Goal: Task Accomplishment & Management: Complete application form

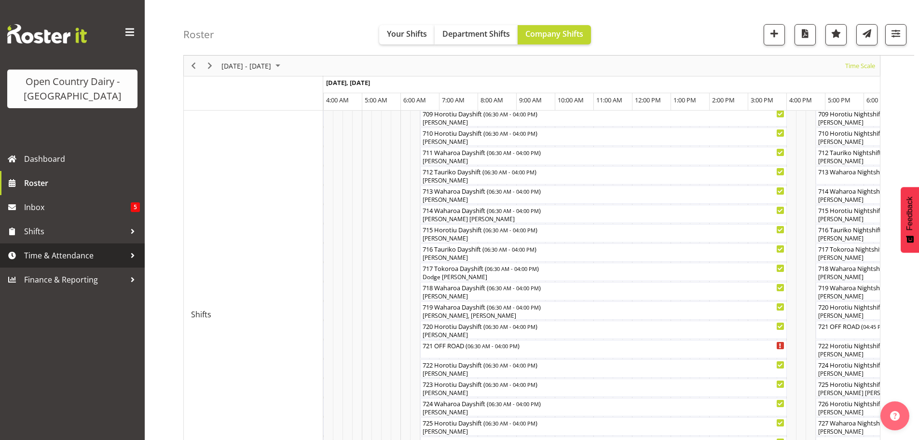
click at [52, 253] on span "Time & Attendance" at bounding box center [74, 255] width 101 height 14
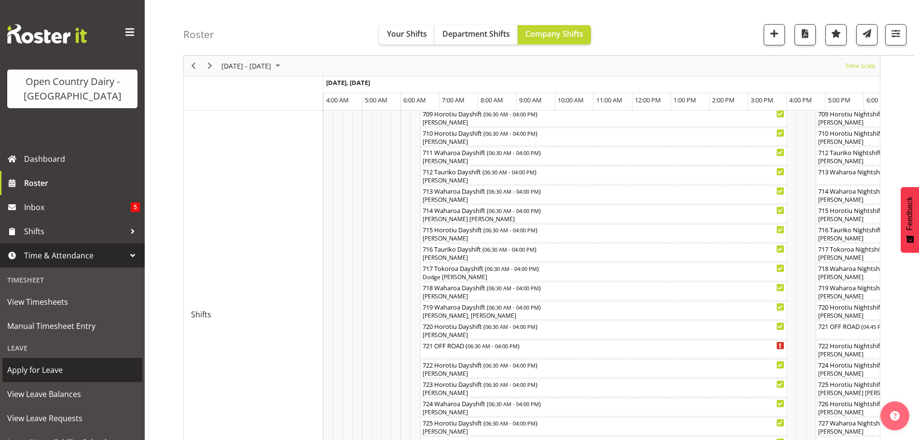
click at [38, 369] on span "Apply for Leave" at bounding box center [72, 369] width 130 height 14
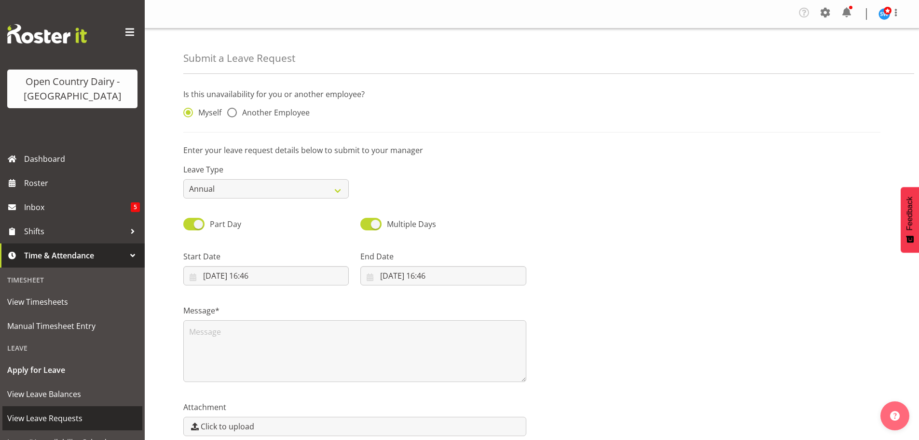
click at [39, 416] on span "View Leave Requests" at bounding box center [72, 418] width 130 height 14
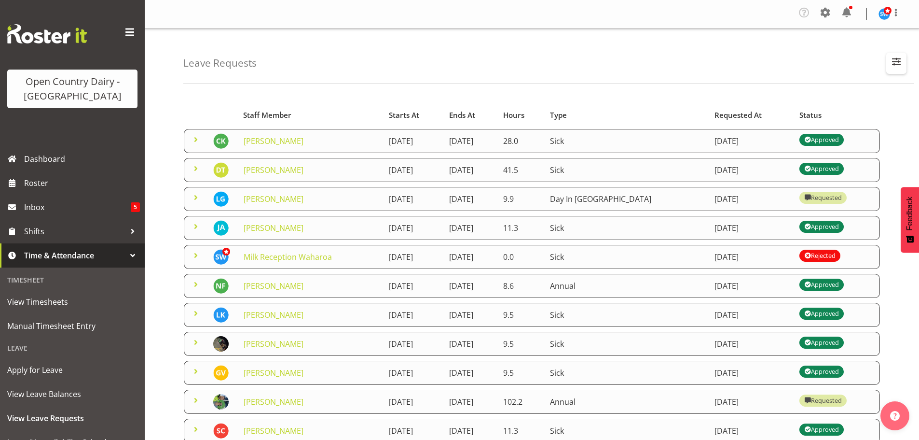
click at [893, 59] on span "button" at bounding box center [896, 61] width 13 height 13
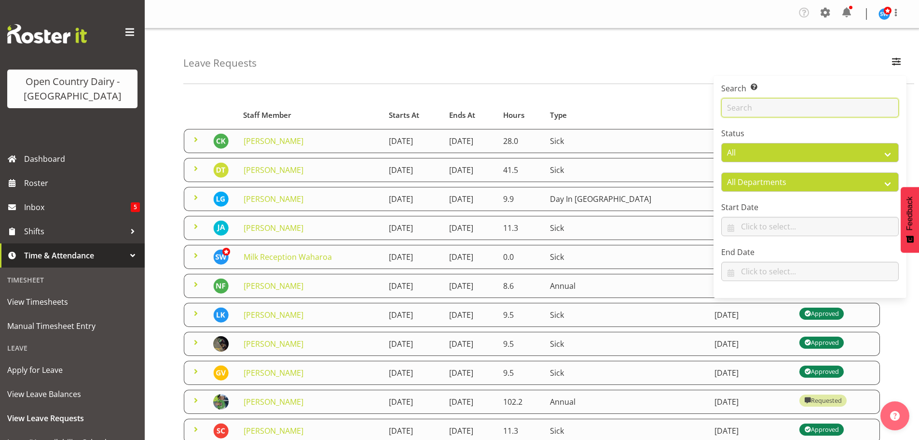
click at [786, 110] on input "text" at bounding box center [810, 107] width 178 height 19
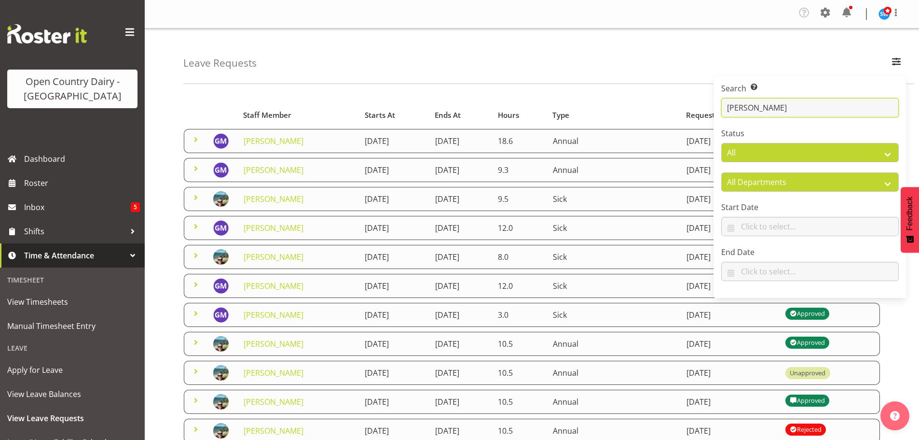
type input "glen"
click at [426, 175] on td "30th August 2025" at bounding box center [394, 170] width 70 height 24
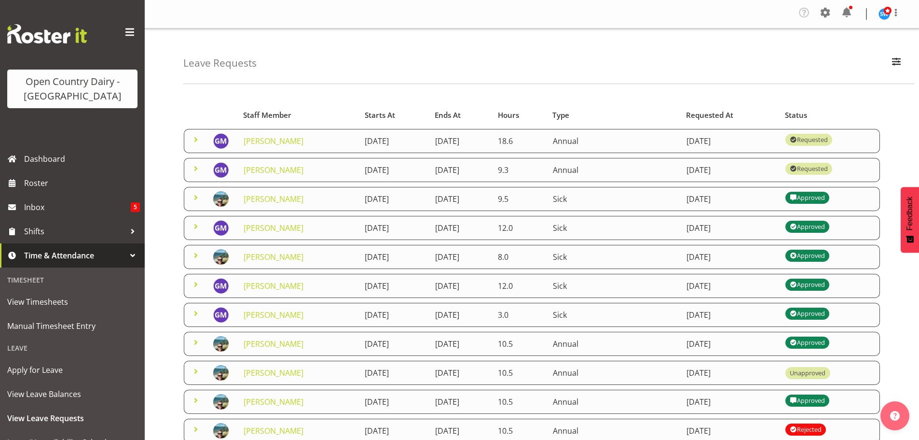
click at [196, 168] on span at bounding box center [196, 169] width 12 height 12
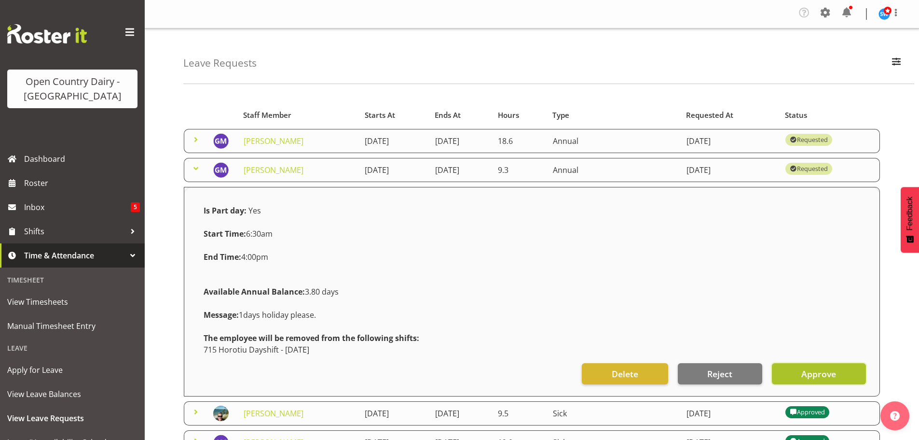
click at [819, 375] on span "Approve" at bounding box center [818, 373] width 35 height 13
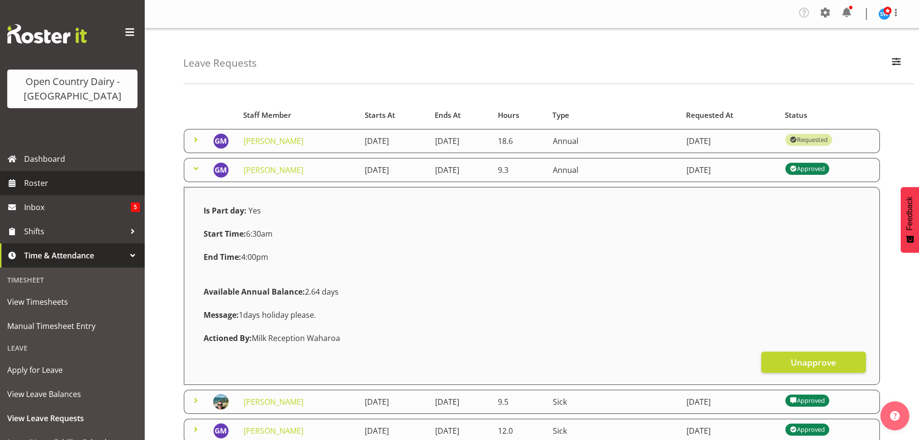
click at [33, 181] on span "Roster" at bounding box center [82, 183] width 116 height 14
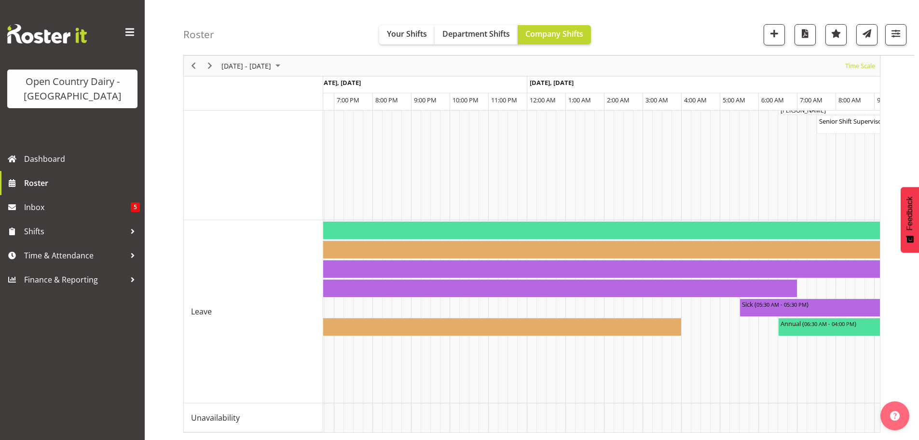
scroll to position [0, 4439]
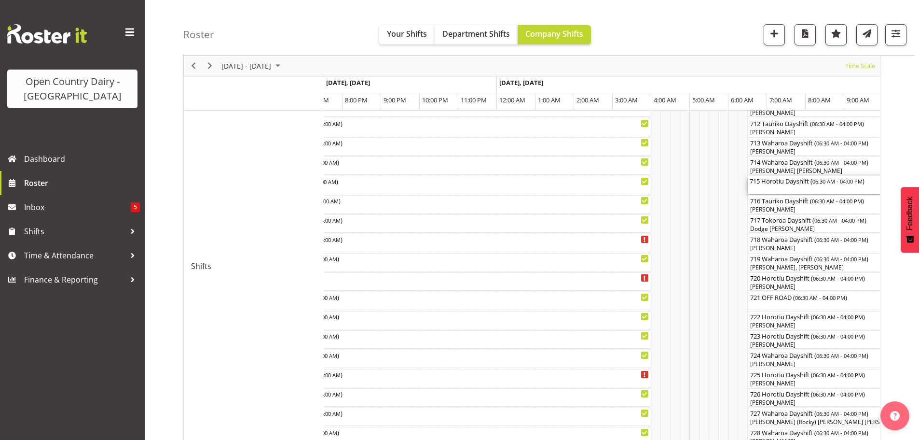
click at [773, 187] on div "715 Horotiu Dayshift ( 06:30 AM - 04:00 PM )" at bounding box center [931, 185] width 363 height 18
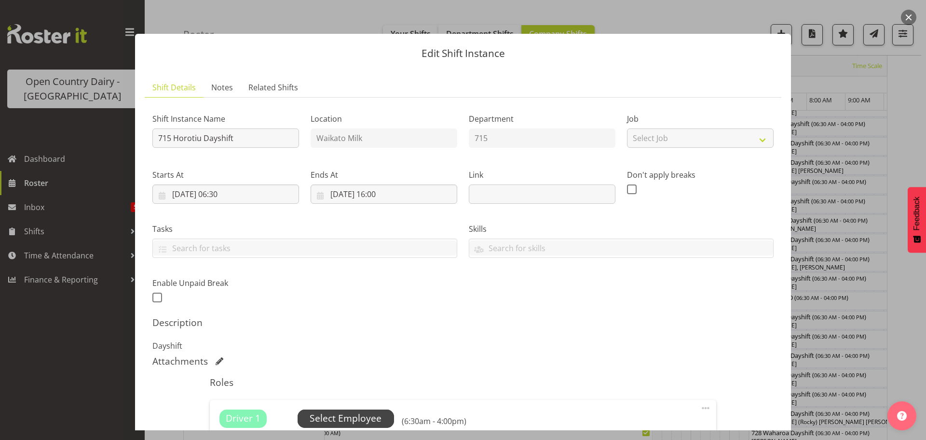
click at [336, 413] on span "Select Employee" at bounding box center [346, 418] width 72 height 14
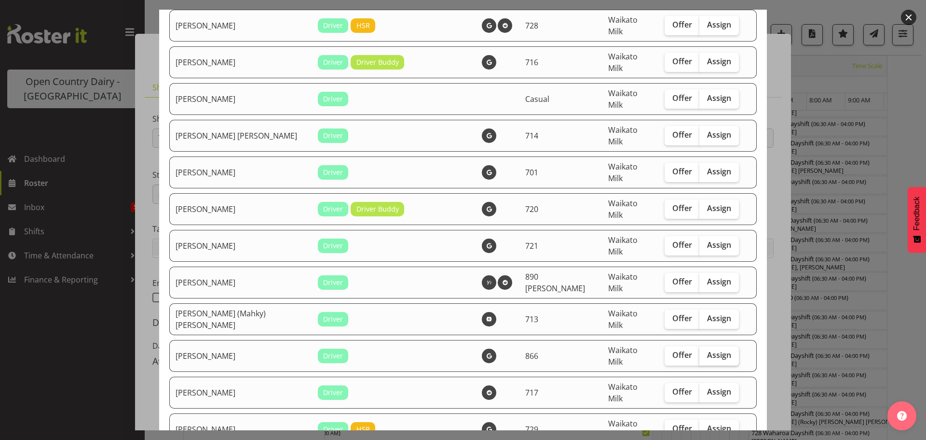
click at [707, 350] on span "Assign" at bounding box center [719, 355] width 24 height 10
click at [702, 352] on input "Assign" at bounding box center [703, 355] width 6 height 6
checkbox input "true"
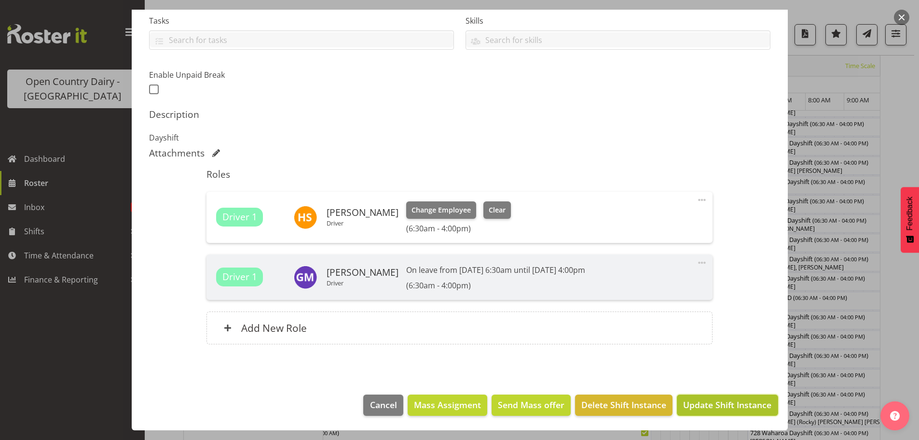
click at [723, 406] on span "Update Shift Instance" at bounding box center [727, 404] width 88 height 13
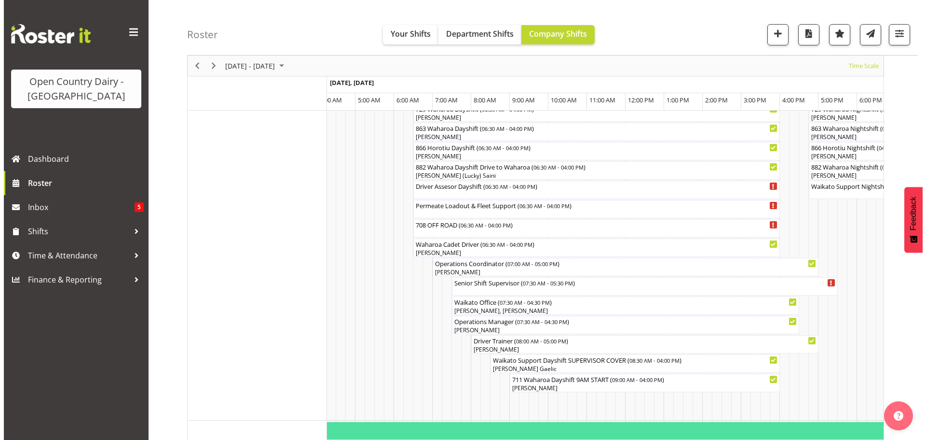
scroll to position [704, 0]
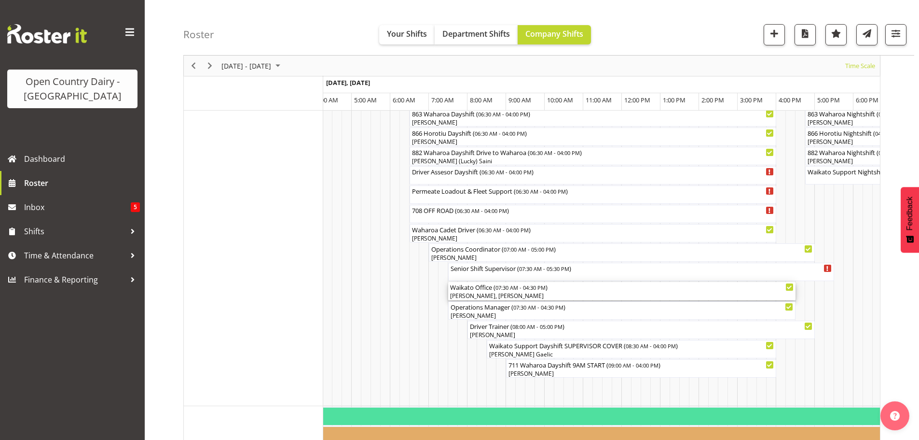
click at [514, 293] on div "[PERSON_NAME], [PERSON_NAME]" at bounding box center [622, 295] width 344 height 9
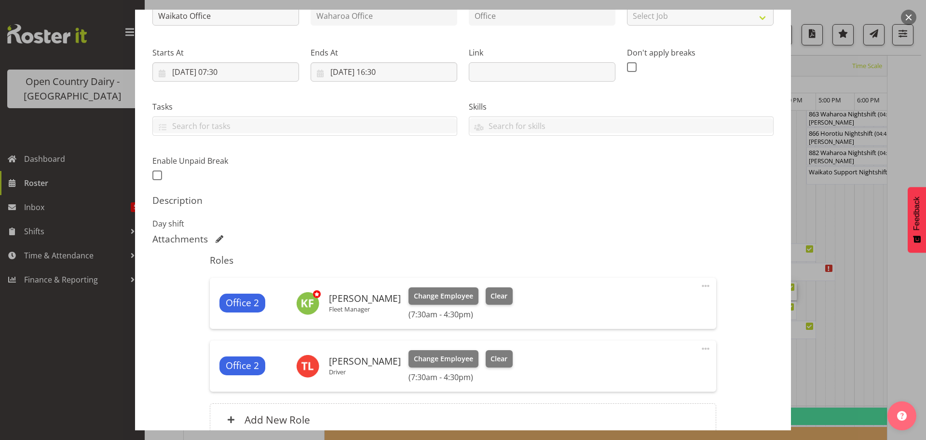
scroll to position [145, 0]
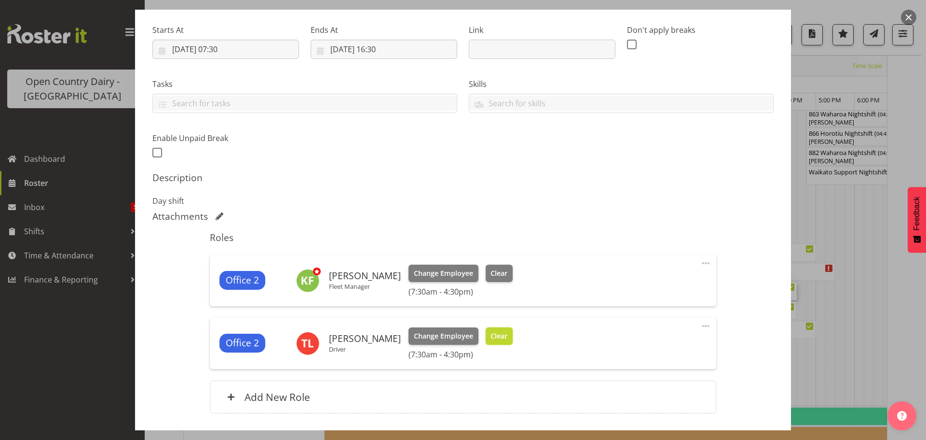
click at [493, 335] on span "Clear" at bounding box center [499, 335] width 17 height 11
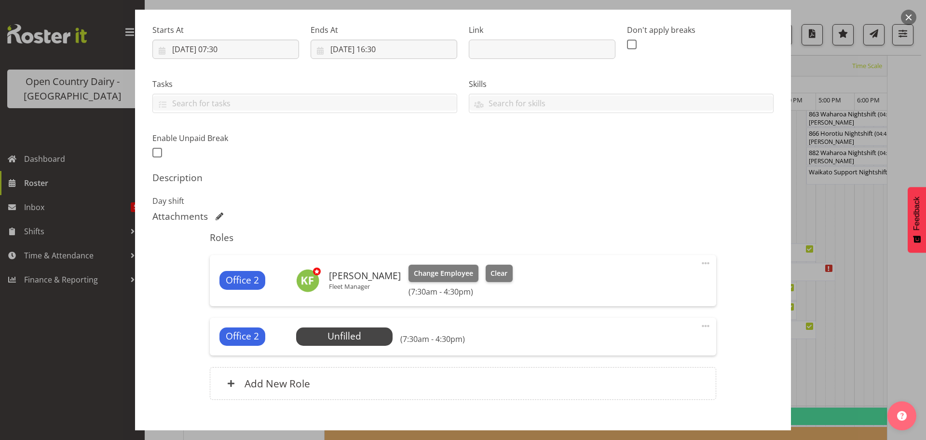
click at [700, 323] on span at bounding box center [706, 326] width 12 height 12
click at [632, 382] on link "Delete" at bounding box center [665, 383] width 93 height 17
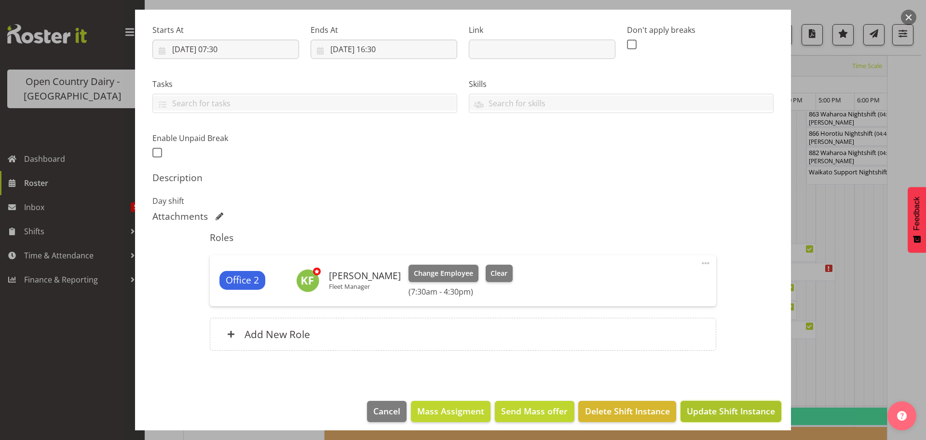
click at [715, 411] on span "Update Shift Instance" at bounding box center [731, 410] width 88 height 13
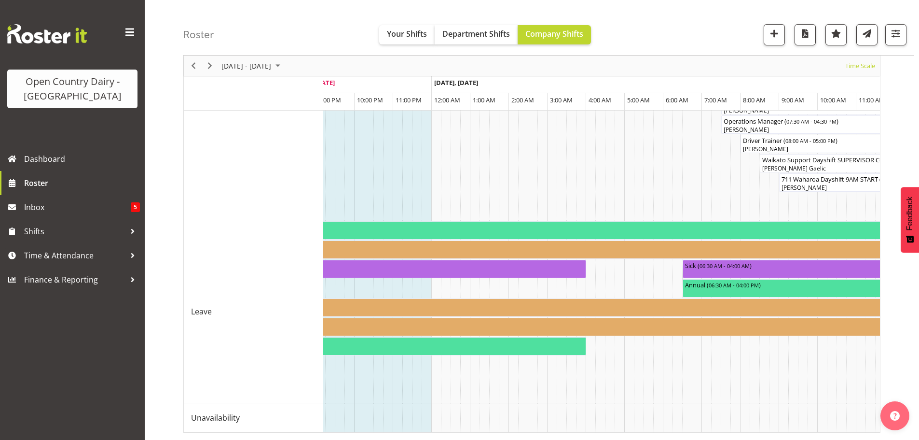
scroll to position [0, 2589]
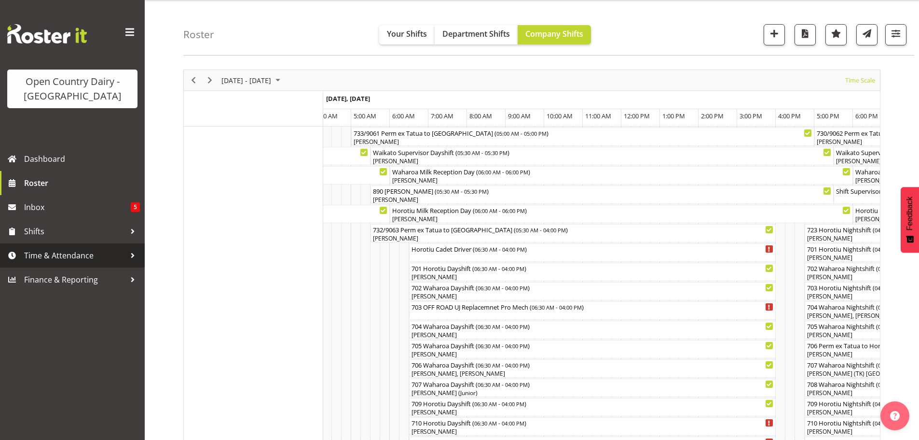
click at [46, 255] on span "Time & Attendance" at bounding box center [74, 255] width 101 height 14
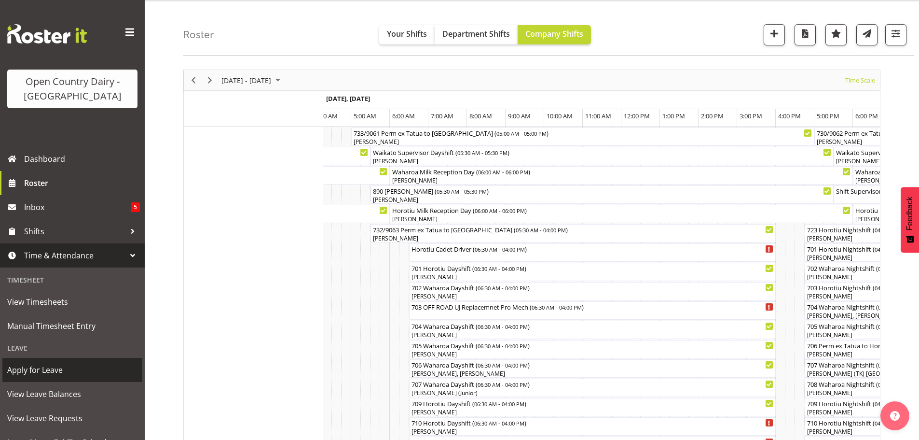
click at [36, 367] on span "Apply for Leave" at bounding box center [72, 369] width 130 height 14
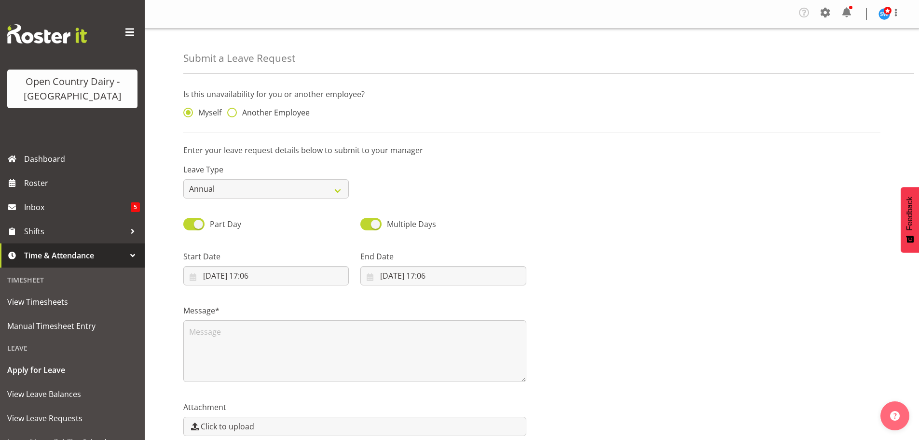
click at [230, 111] on span at bounding box center [232, 113] width 10 height 10
click at [230, 111] on input "Another Employee" at bounding box center [230, 113] width 6 height 6
radio input "true"
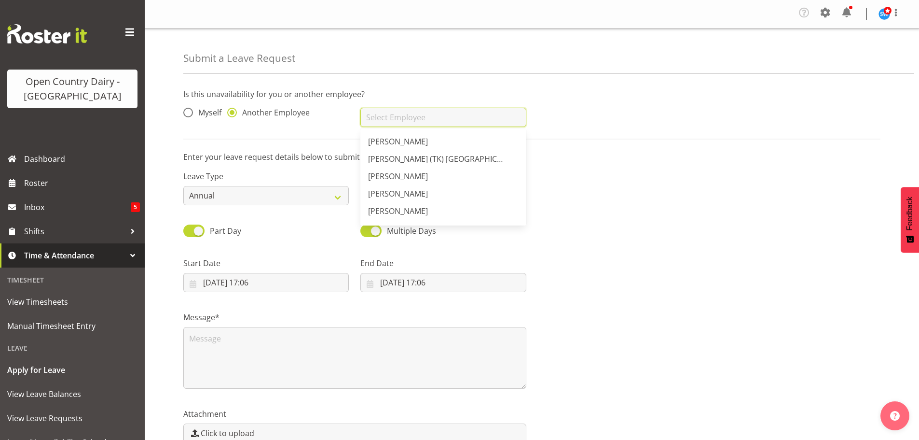
click at [387, 115] on input "text" at bounding box center [442, 117] width 165 height 19
click at [385, 196] on span "[PERSON_NAME]" at bounding box center [398, 197] width 60 height 11
type input "[PERSON_NAME]"
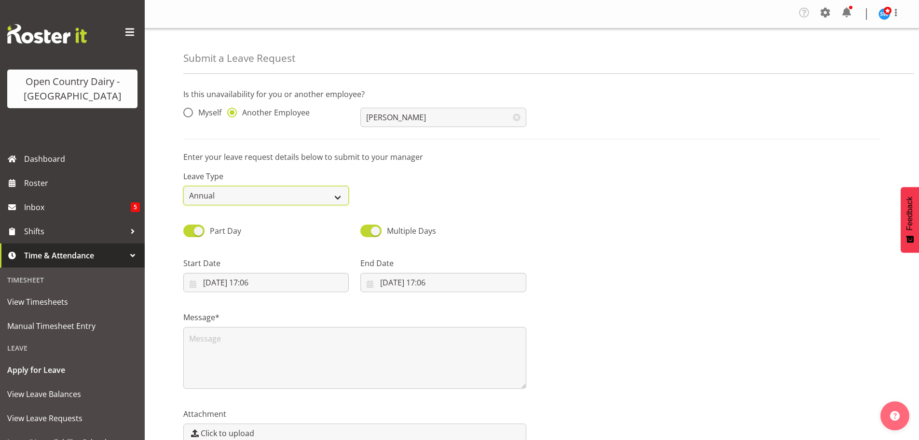
click at [337, 193] on select "Annual Sick Leave Without Pay Bereavement Domestic Violence Parental Jury Servi…" at bounding box center [265, 195] width 165 height 19
select select "Other"
click at [183, 186] on select "Annual Sick Leave Without Pay Bereavement Domestic Violence Parental Jury Servi…" at bounding box center [265, 195] width 165 height 19
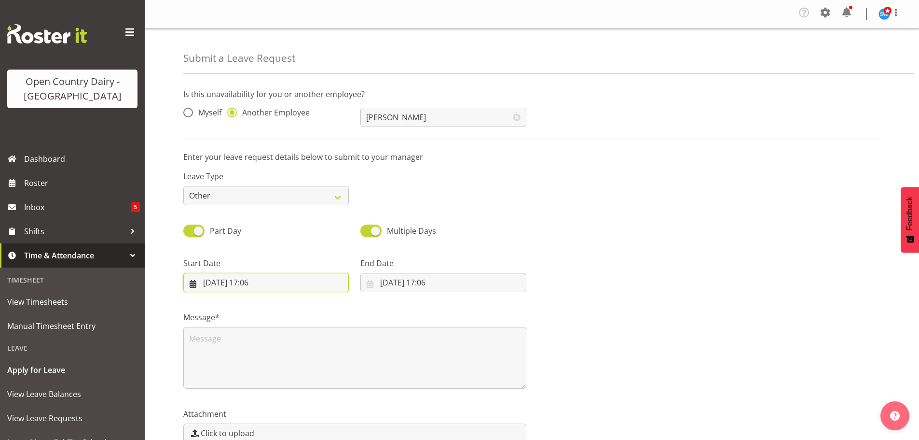
click at [231, 282] on input "27/08/2025, 17:06" at bounding box center [265, 282] width 165 height 19
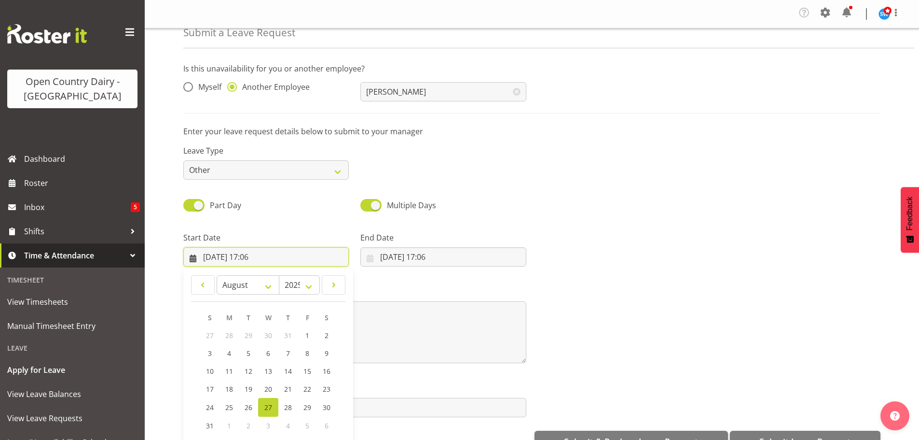
scroll to position [28, 0]
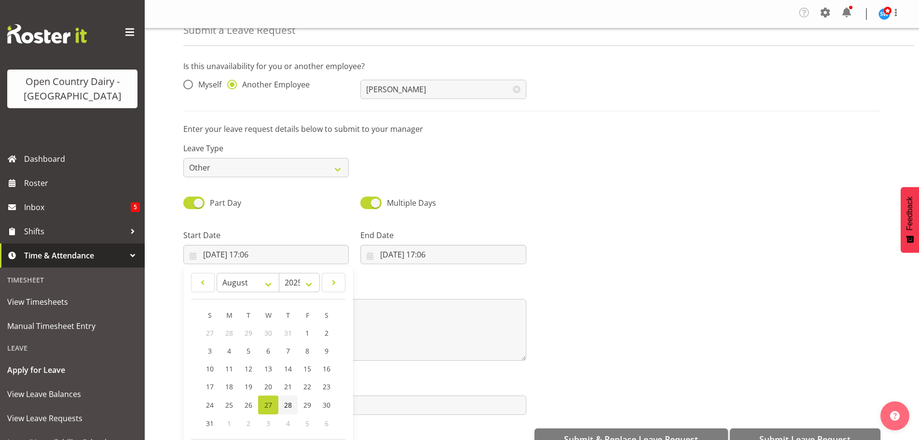
click at [288, 404] on span "28" at bounding box center [288, 404] width 8 height 9
type input "28/08/2025, 17:06"
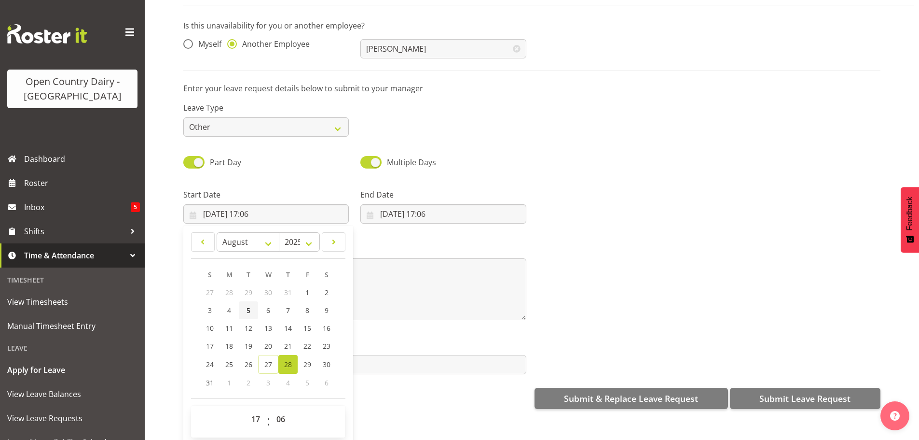
scroll to position [52, 0]
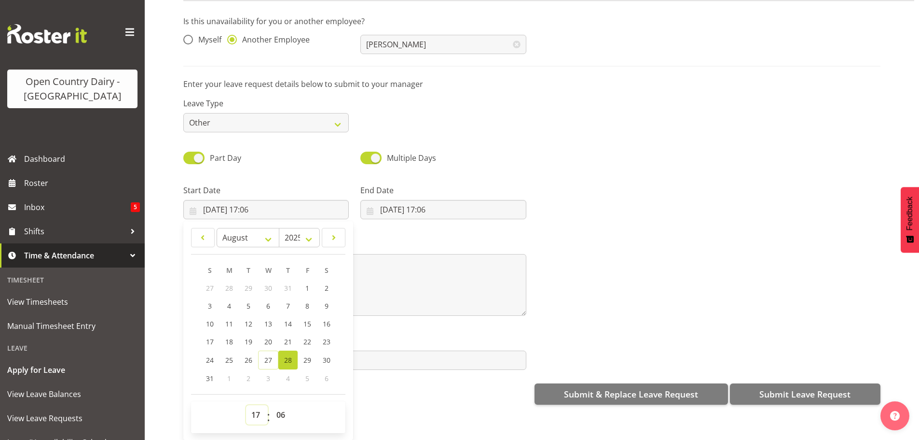
click at [257, 408] on select "00 01 02 03 04 05 06 07 08 09 10 11 12 13 14 15 16 17 18 19 20 21 22 23" at bounding box center [257, 414] width 22 height 19
select select "6"
click at [246, 405] on select "00 01 02 03 04 05 06 07 08 09 10 11 12 13 14 15 16 17 18 19 20 21 22 23" at bounding box center [257, 414] width 22 height 19
type input "28/08/2025, 06:06"
click at [282, 405] on select "00 01 02 03 04 05 06 07 08 09 10 11 12 13 14 15 16 17 18 19 20 21 22 23 24 25 2…" at bounding box center [282, 414] width 22 height 19
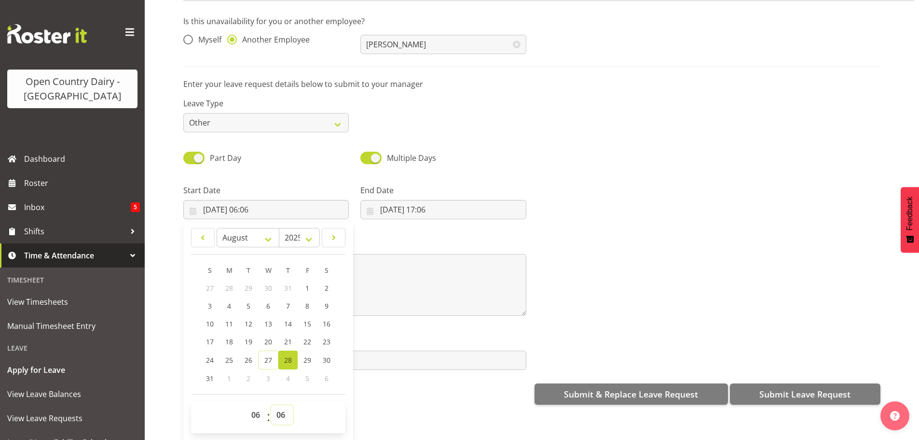
select select "30"
click at [271, 405] on select "00 01 02 03 04 05 06 07 08 09 10 11 12 13 14 15 16 17 18 19 20 21 22 23 24 25 2…" at bounding box center [282, 414] width 22 height 19
type input "[DATE] 06:30"
click at [229, 373] on span "1" at bounding box center [229, 377] width 4 height 9
click at [270, 230] on select "January February March April May June July August September October November De…" at bounding box center [248, 237] width 63 height 19
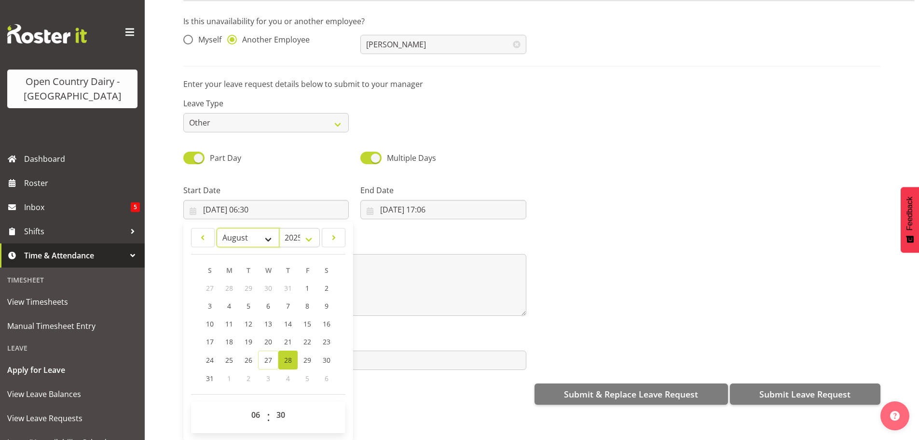
select select "8"
click at [217, 228] on select "January February March April May June July August September October November De…" at bounding box center [248, 237] width 63 height 19
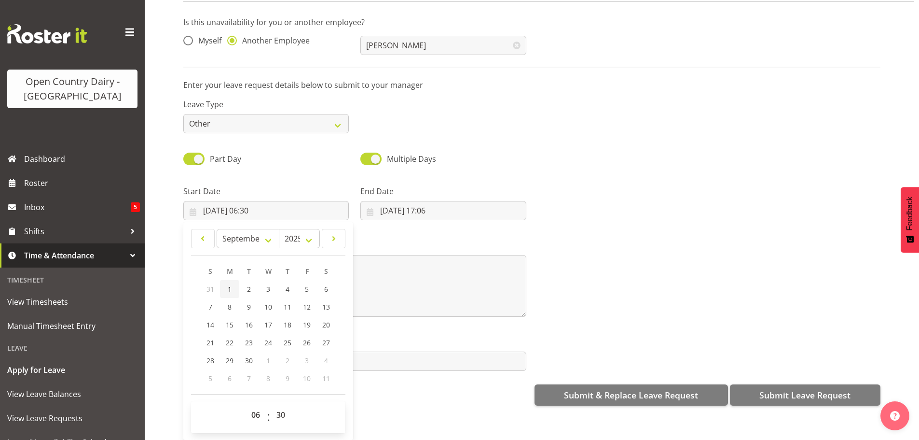
click at [229, 284] on span "1" at bounding box center [230, 288] width 4 height 9
type input "01/09/2025, 06:30"
click at [256, 407] on select "00 01 02 03 04 05 06 07 08 09 10 11 12 13 14 15 16 17 18 19 20 21 22 23" at bounding box center [257, 414] width 22 height 19
select select "4"
click at [246, 405] on select "00 01 02 03 04 05 06 07 08 09 10 11 12 13 14 15 16 17 18 19 20 21 22 23" at bounding box center [257, 414] width 22 height 19
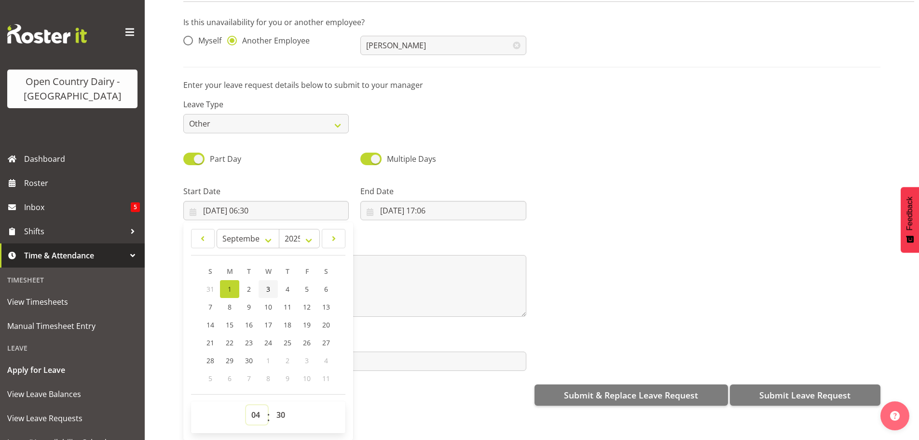
type input "01/09/2025, 04:30"
click at [279, 407] on select "00 01 02 03 04 05 06 07 08 09 10 11 12 13 14 15 16 17 18 19 20 21 22 23 24 25 2…" at bounding box center [282, 414] width 22 height 19
select select "0"
click at [271, 405] on select "00 01 02 03 04 05 06 07 08 09 10 11 12 13 14 15 16 17 18 19 20 21 22 23 24 25 2…" at bounding box center [282, 414] width 22 height 19
type input "01/09/2025, 04:00"
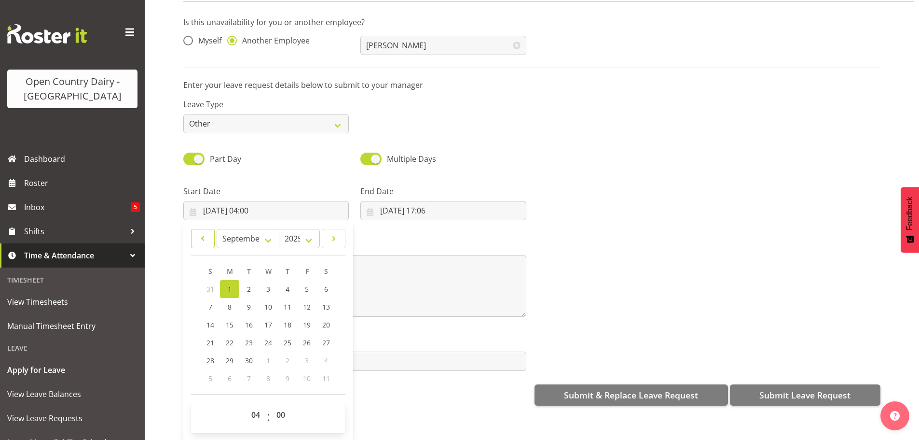
click at [202, 233] on span at bounding box center [202, 239] width 11 height 12
select select "7"
click at [288, 356] on span "28" at bounding box center [288, 360] width 8 height 9
type input "28/08/2025, 04:00"
drag, startPoint x: 255, startPoint y: 405, endPoint x: 256, endPoint y: 399, distance: 6.3
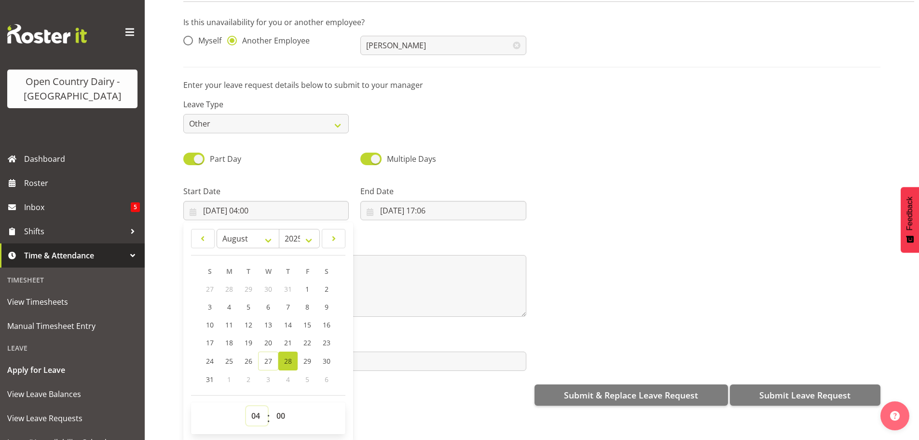
click at [256, 406] on select "00 01 02 03 04 05 06 07 08 09 10 11 12 13 14 15 16 17 18 19 20 21 22 23" at bounding box center [257, 415] width 22 height 19
select select "6"
click at [246, 406] on select "00 01 02 03 04 05 06 07 08 09 10 11 12 13 14 15 16 17 18 19 20 21 22 23" at bounding box center [257, 415] width 22 height 19
type input "28/08/2025, 06:00"
click at [285, 406] on select "00 01 02 03 04 05 06 07 08 09 10 11 12 13 14 15 16 17 18 19 20 21 22 23 24 25 2…" at bounding box center [282, 415] width 22 height 19
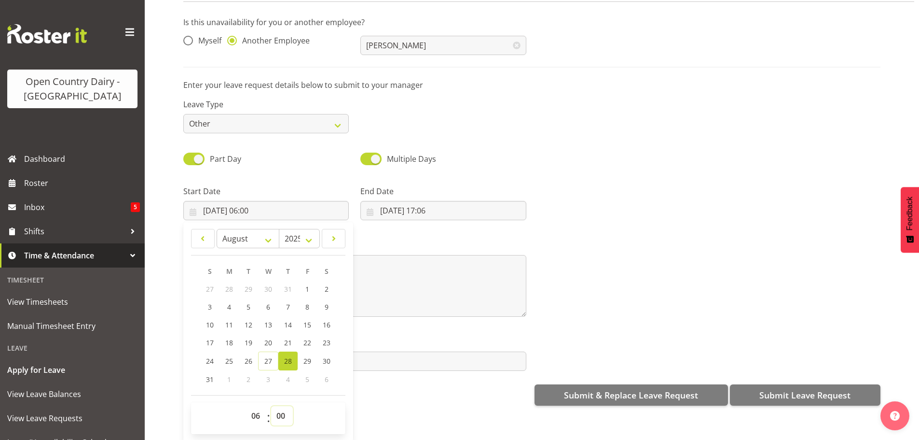
select select "30"
click at [271, 406] on select "00 01 02 03 04 05 06 07 08 09 10 11 12 13 14 15 16 17 18 19 20 21 22 23 24 25 2…" at bounding box center [282, 415] width 22 height 19
type input "[DATE] 06:30"
click at [414, 201] on input "27/08/2025, 17:06" at bounding box center [442, 210] width 165 height 19
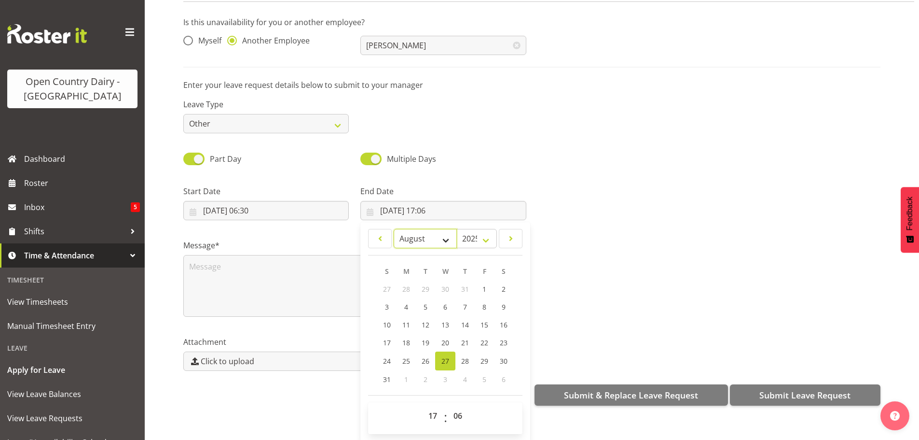
click at [442, 232] on select "January February March April May June July August September October November De…" at bounding box center [425, 238] width 63 height 19
select select "8"
click at [394, 229] on select "January February March April May June July August September October November De…" at bounding box center [425, 238] width 63 height 19
click at [405, 284] on span "1" at bounding box center [407, 288] width 4 height 9
type input "01/09/2025, 17:06"
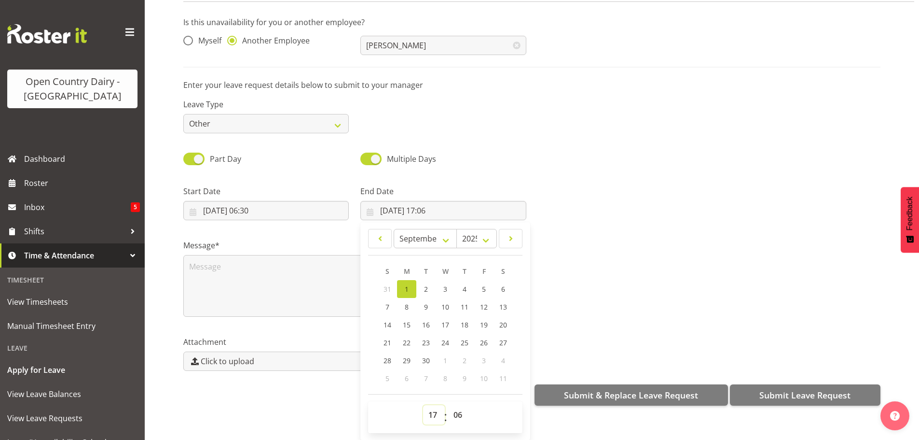
click at [427, 407] on select "00 01 02 03 04 05 06 07 08 09 10 11 12 13 14 15 16 17 18 19 20 21 22 23" at bounding box center [434, 414] width 22 height 19
select select "4"
click at [423, 405] on select "00 01 02 03 04 05 06 07 08 09 10 11 12 13 14 15 16 17 18 19 20 21 22 23" at bounding box center [434, 414] width 22 height 19
type input "01/09/2025, 04:06"
drag, startPoint x: 456, startPoint y: 410, endPoint x: 456, endPoint y: 399, distance: 11.1
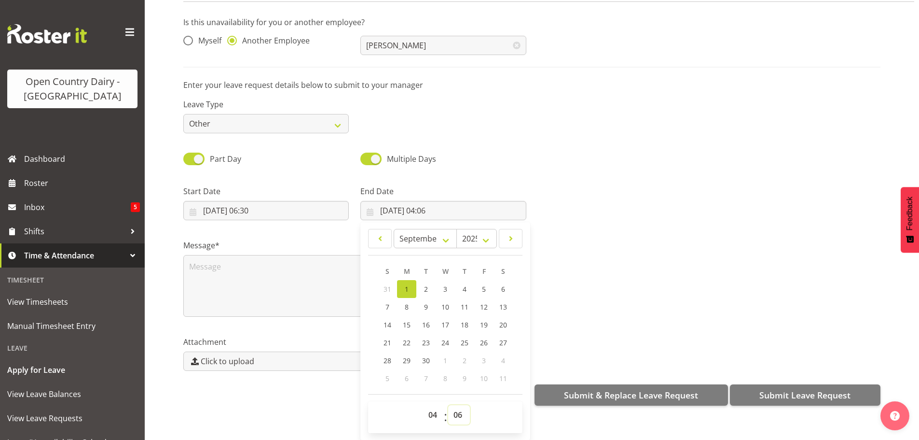
click at [456, 409] on select "00 01 02 03 04 05 06 07 08 09 10 11 12 13 14 15 16 17 18 19 20 21 22 23 24 25 2…" at bounding box center [459, 414] width 22 height 19
select select "0"
click at [448, 405] on select "00 01 02 03 04 05 06 07 08 09 10 11 12 13 14 15 16 17 18 19 20 21 22 23 24 25 2…" at bounding box center [459, 414] width 22 height 19
type input "01/09/2025, 04:00"
click at [240, 271] on textarea at bounding box center [354, 286] width 343 height 62
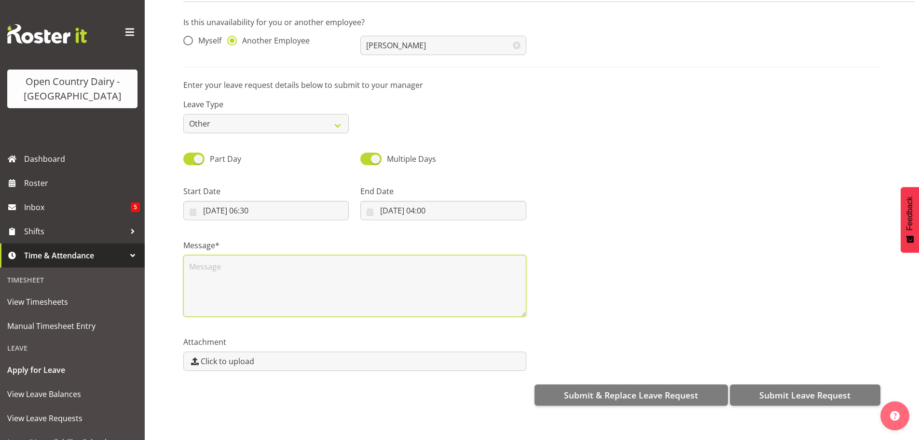
scroll to position [0, 0]
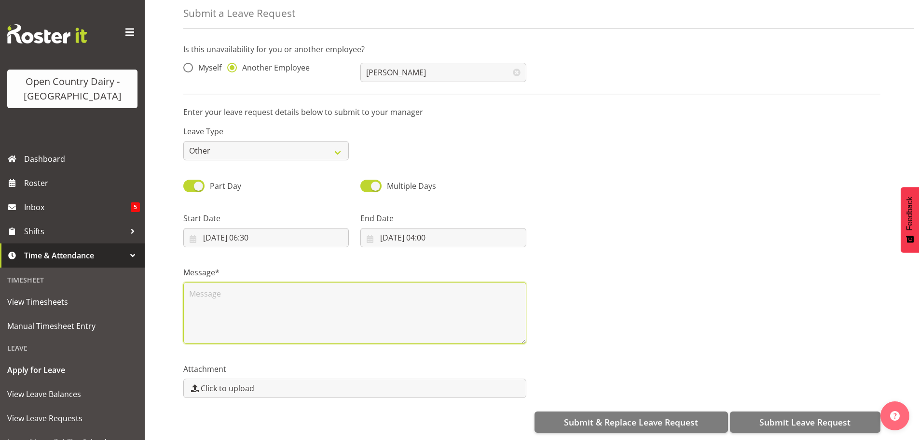
click at [236, 304] on textarea at bounding box center [354, 313] width 343 height 62
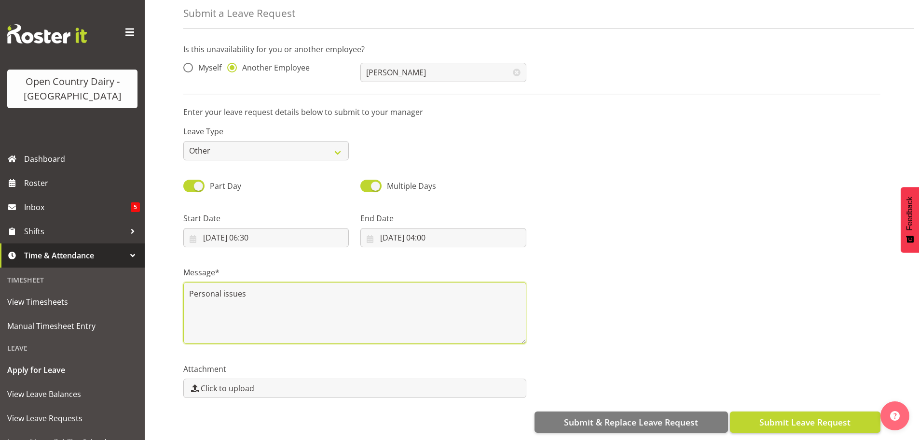
type textarea "Personal issues"
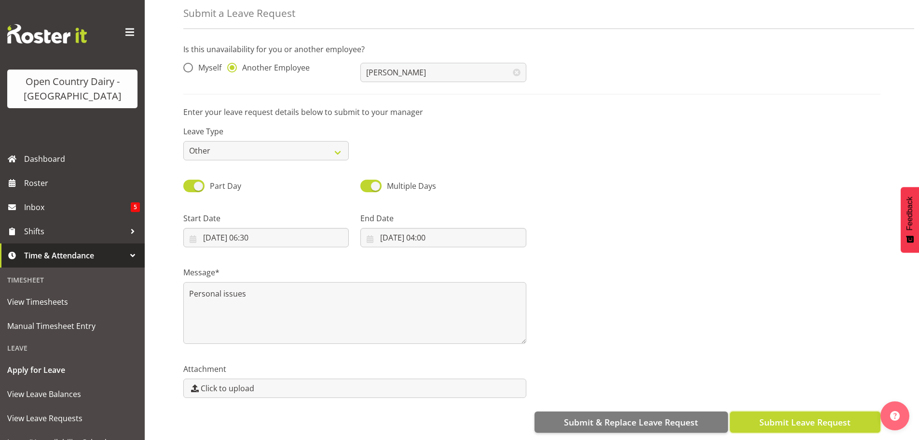
click at [789, 415] on span "Submit Leave Request" at bounding box center [804, 421] width 91 height 13
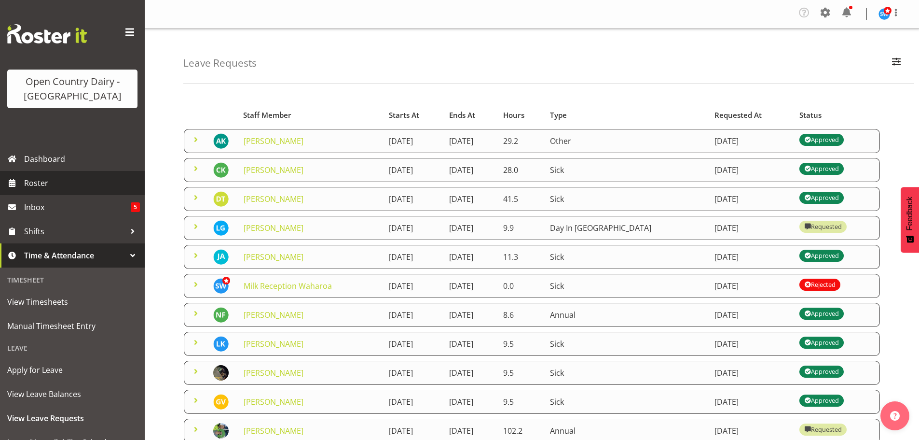
click at [34, 182] on span "Roster" at bounding box center [82, 183] width 116 height 14
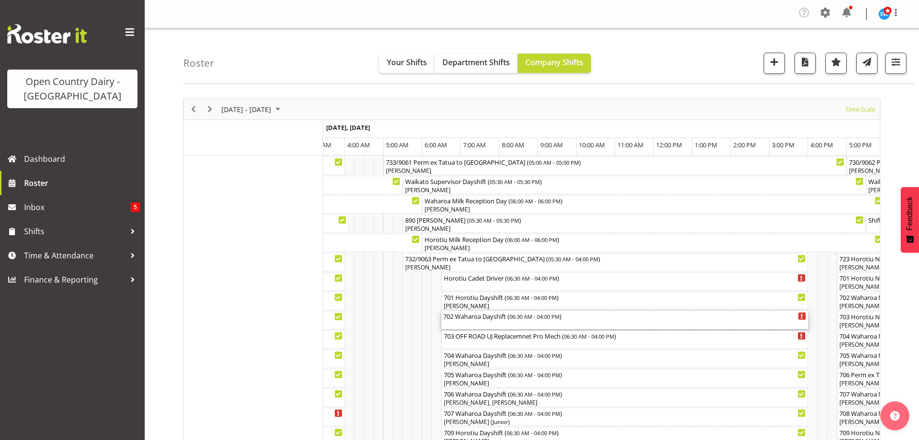
click at [488, 323] on div "702 Waharoa Dayshift ( 06:30 AM - 04:00 PM )" at bounding box center [624, 320] width 363 height 18
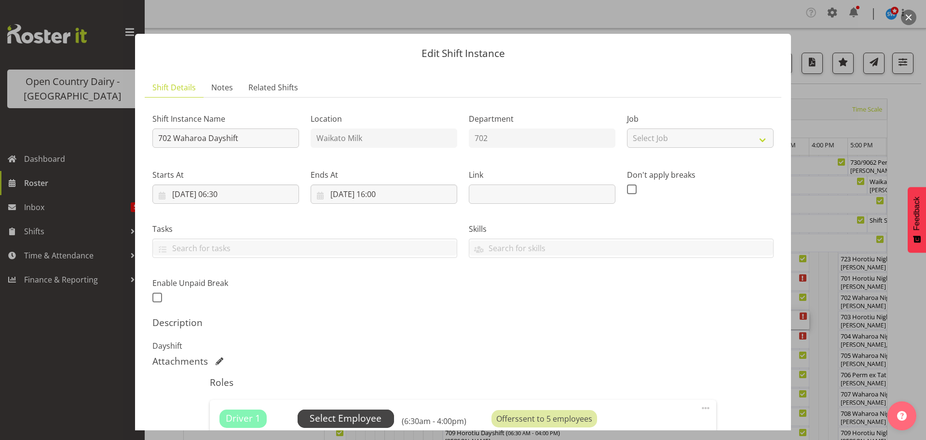
click at [342, 414] on span "Select Employee" at bounding box center [346, 418] width 72 height 14
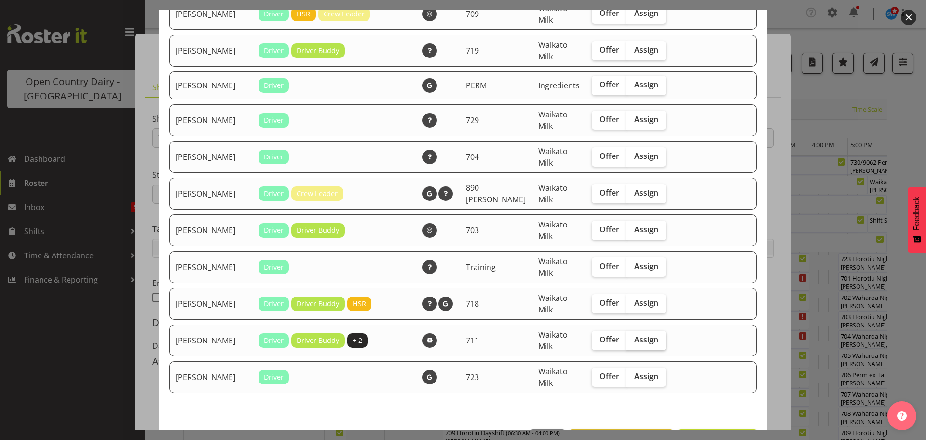
click at [643, 334] on span "Assign" at bounding box center [646, 339] width 24 height 10
click at [633, 336] on input "Assign" at bounding box center [630, 339] width 6 height 6
checkbox input "true"
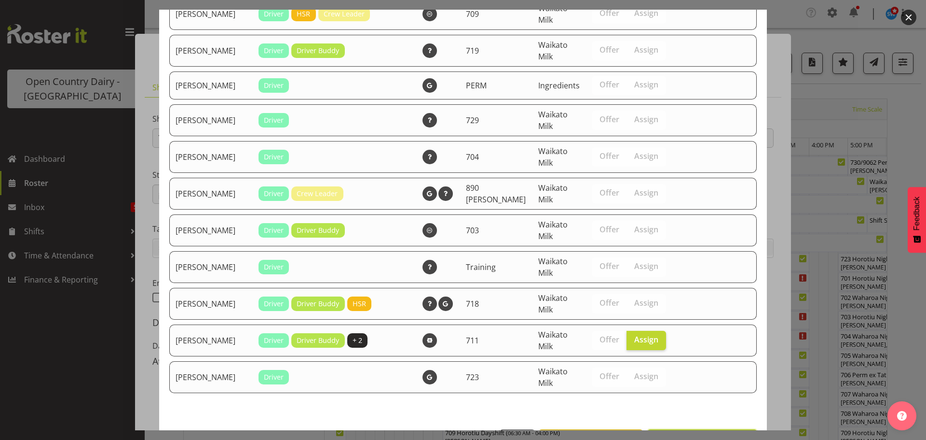
click at [710, 434] on span "Assign [PERSON_NAME]" at bounding box center [702, 440] width 97 height 12
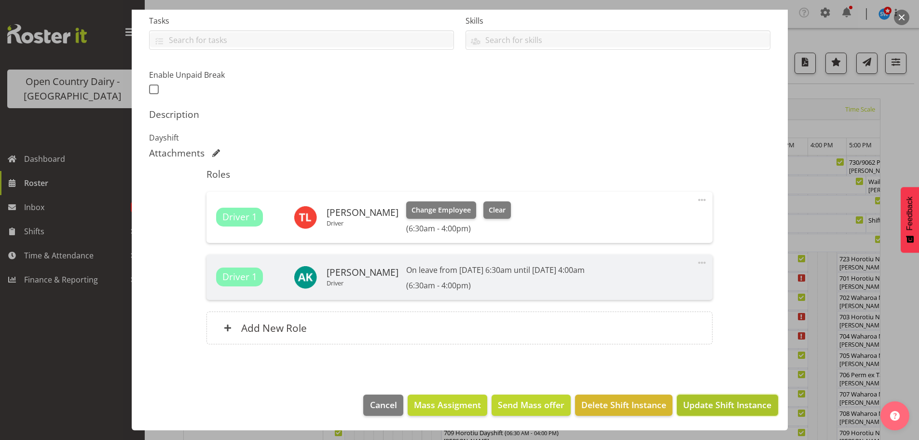
click at [712, 404] on span "Update Shift Instance" at bounding box center [727, 404] width 88 height 13
